Goal: Task Accomplishment & Management: Manage account settings

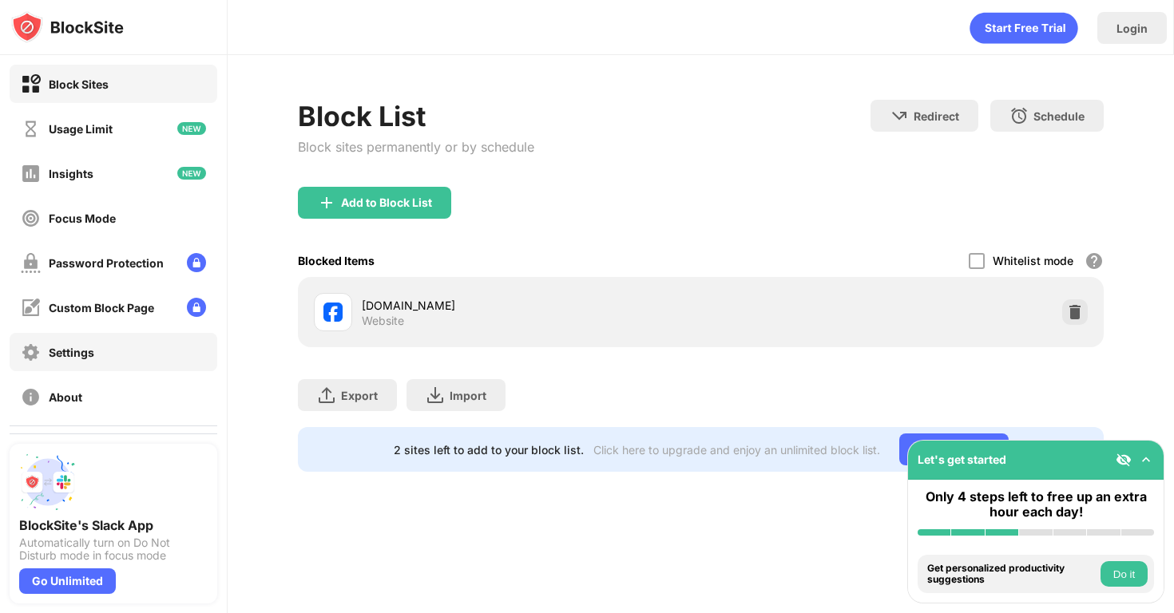
scroll to position [89, 0]
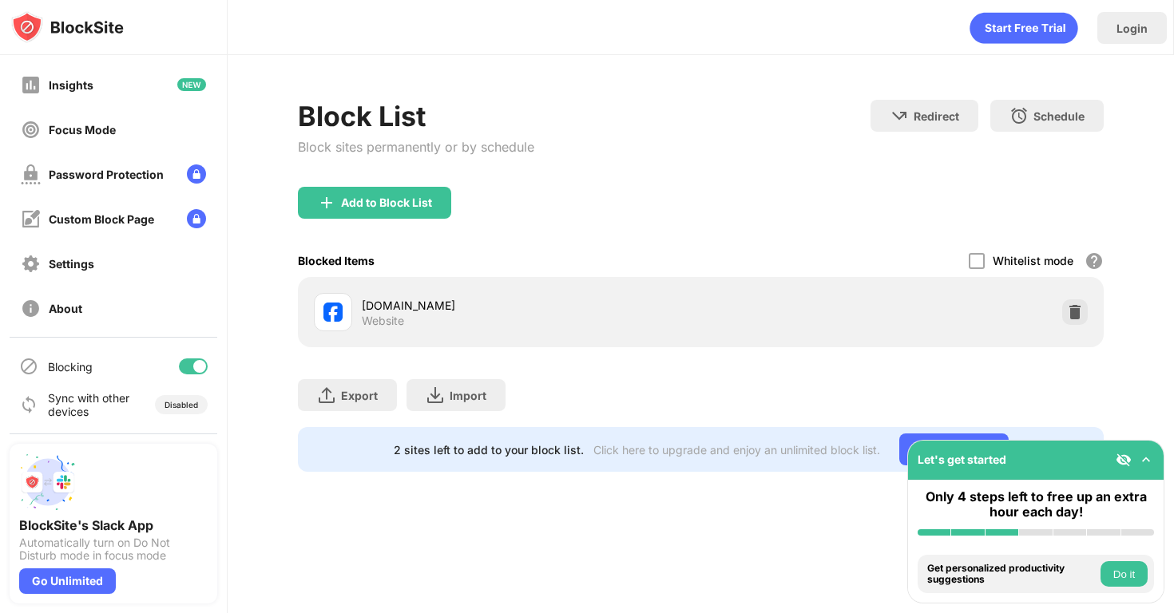
click at [193, 364] on div at bounding box center [199, 366] width 13 height 13
click at [181, 364] on div at bounding box center [193, 367] width 29 height 16
